Goal: Book appointment/travel/reservation

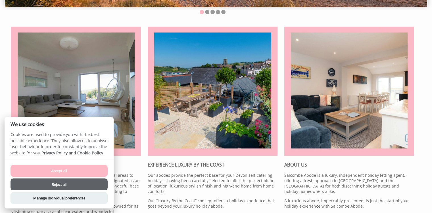
scroll to position [186, 0]
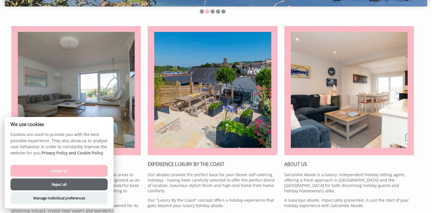
click at [79, 174] on button "Accept all" at bounding box center [58, 171] width 97 height 12
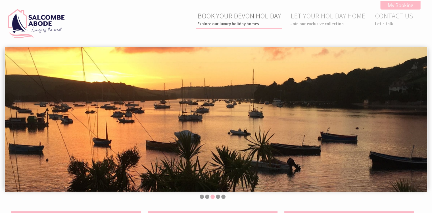
click at [239, 19] on link "BOOK YOUR DEVON HOLIDAY Explore our luxury holiday homes" at bounding box center [238, 18] width 83 height 15
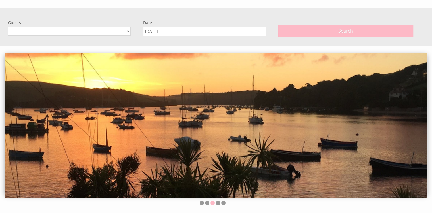
scroll to position [47, 0]
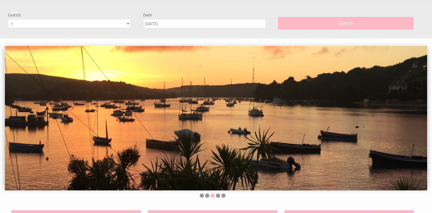
click at [128, 23] on select "1 2 3 4 5 6 7 8 9 10 11 12" at bounding box center [69, 23] width 123 height 9
select select "10"
click at [8, 19] on select "1 2 3 4 5 6 7 8 9 10 11 12" at bounding box center [69, 23] width 123 height 9
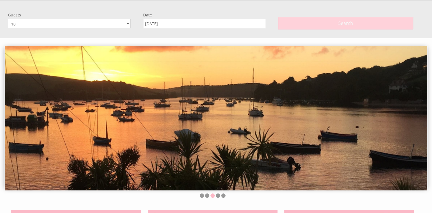
click at [319, 22] on button "Search" at bounding box center [345, 23] width 135 height 12
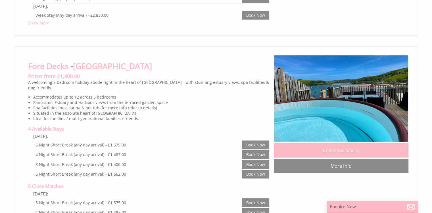
scroll to position [492, 0]
select select "10"
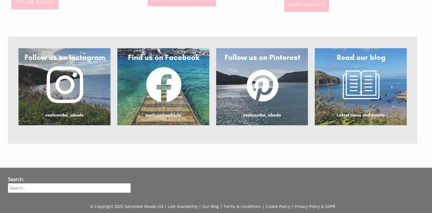
scroll to position [47, 0]
